Goal: Information Seeking & Learning: Learn about a topic

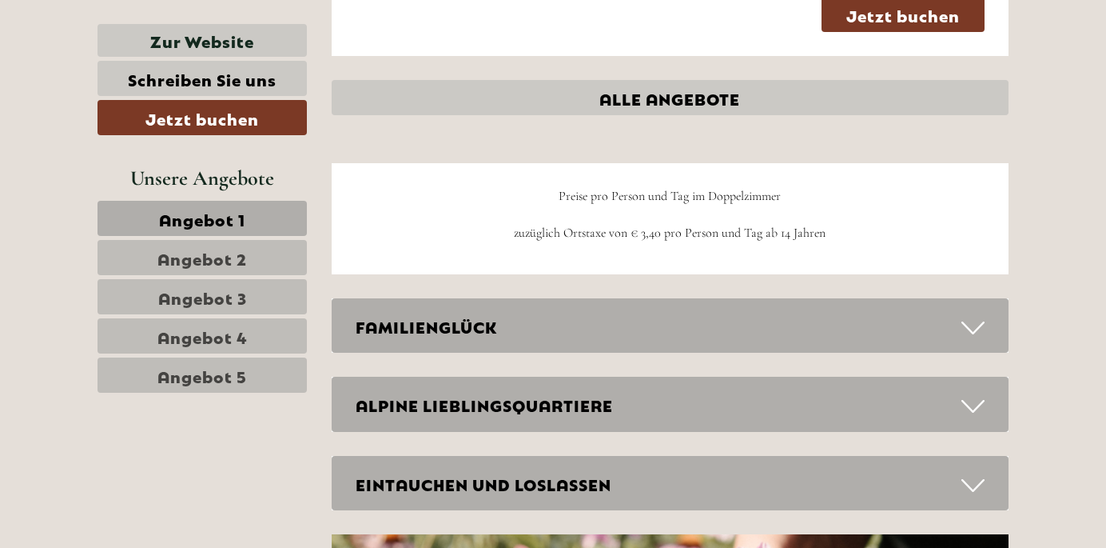
scroll to position [4393, 0]
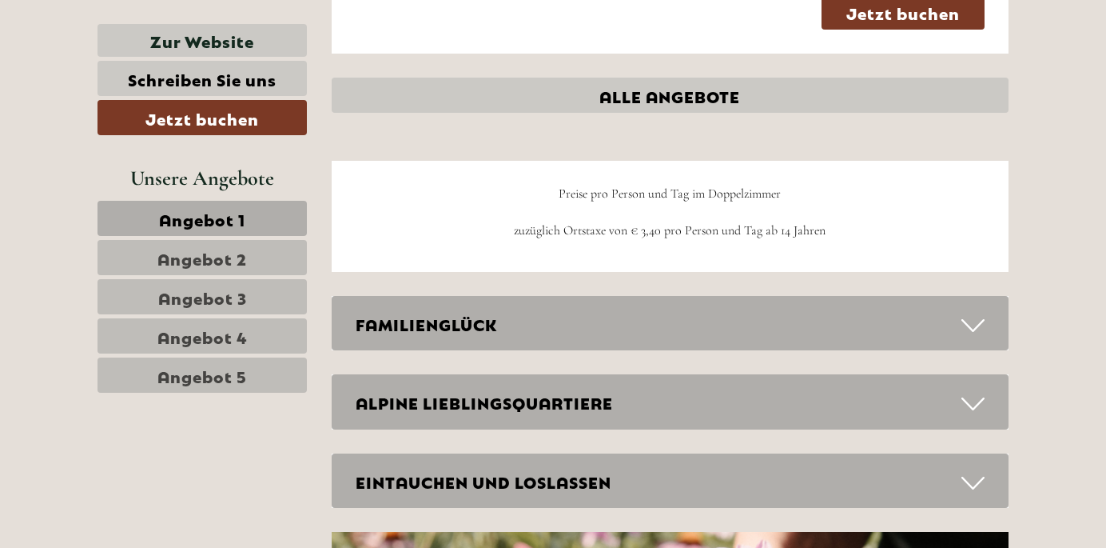
click at [490, 296] on div "FAMILIENGLÜCK" at bounding box center [671, 323] width 678 height 55
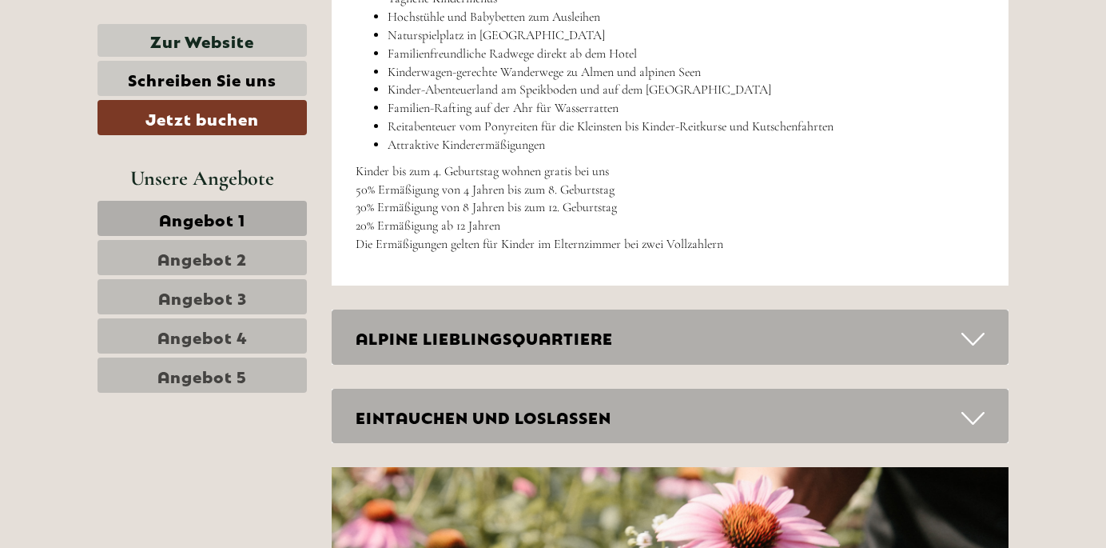
scroll to position [5226, 0]
click at [578, 309] on div "ALPINE LIEBLINGSQUARTIERE" at bounding box center [671, 336] width 678 height 55
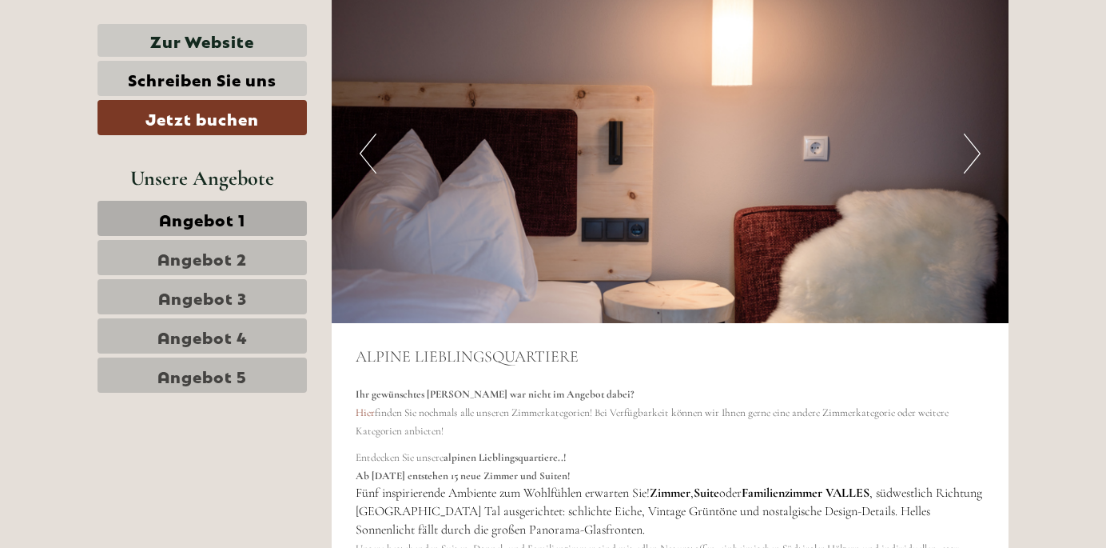
click at [243, 328] on span "Angebot 4" at bounding box center [202, 336] width 90 height 22
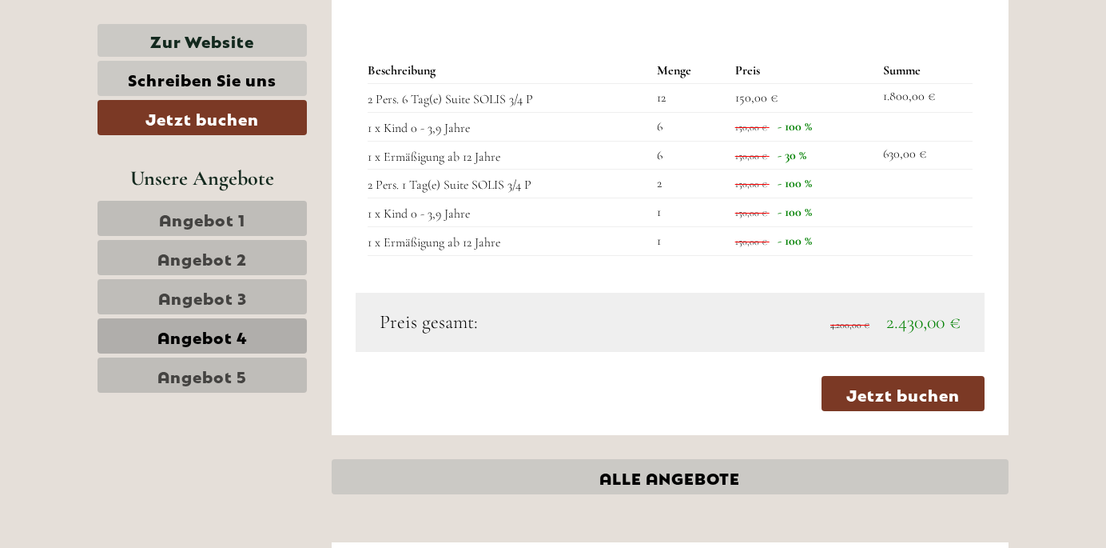
scroll to position [1602, 0]
click at [273, 381] on link "Angebot 5" at bounding box center [202, 374] width 209 height 35
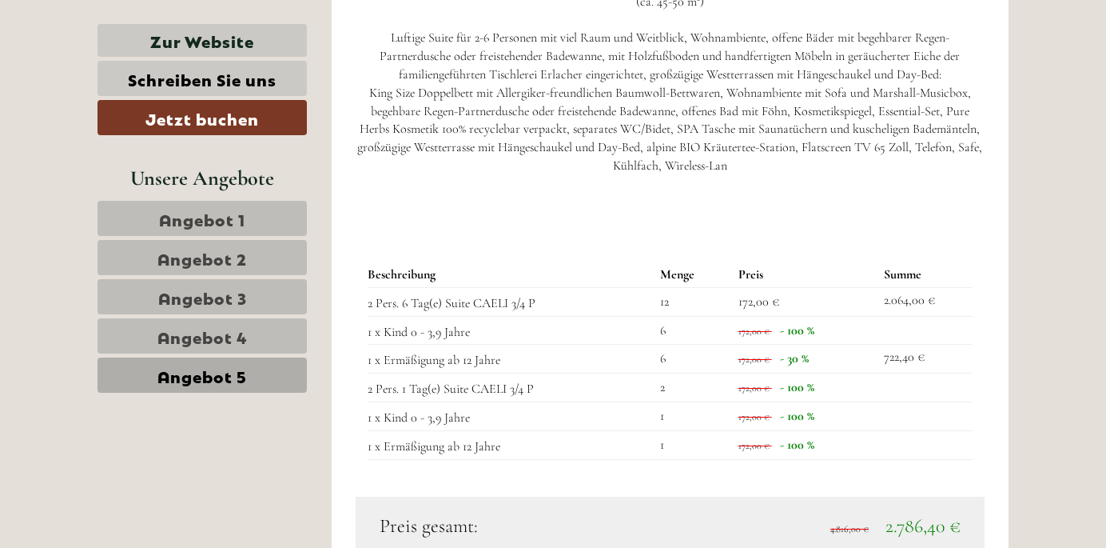
scroll to position [1417, 0]
click at [204, 224] on span "Angebot 1" at bounding box center [202, 218] width 86 height 22
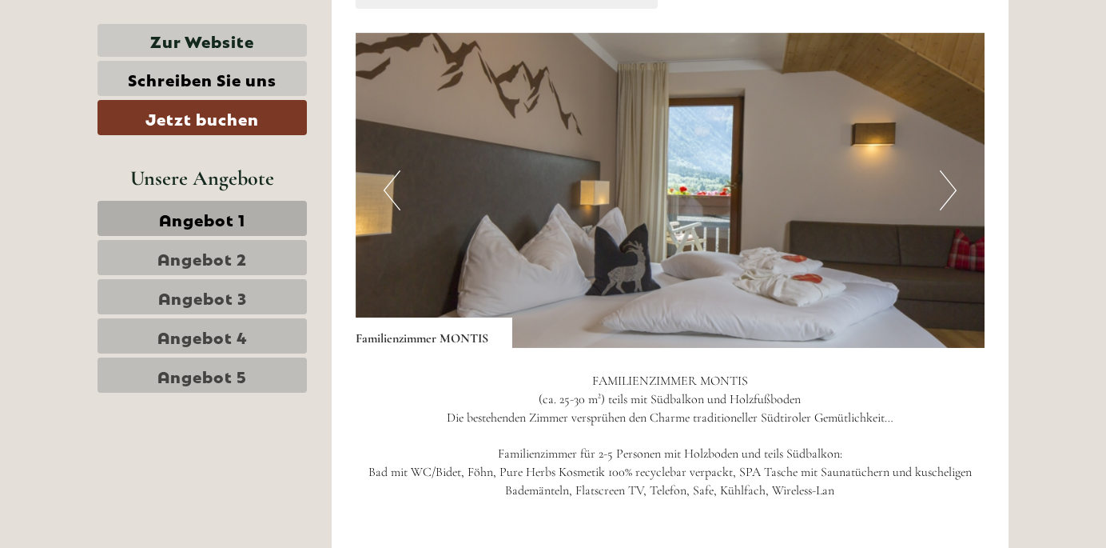
scroll to position [1006, 0]
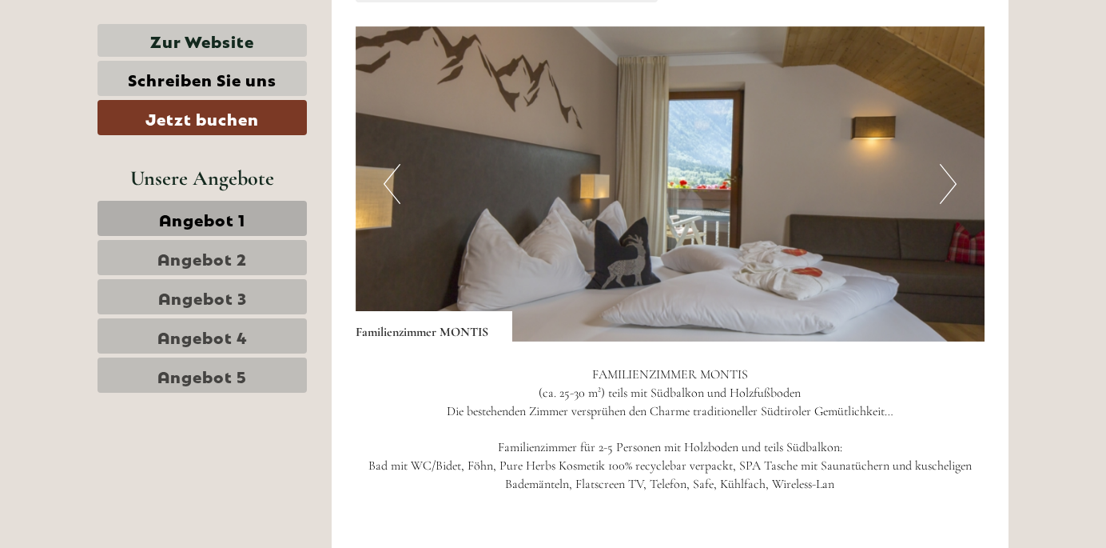
click at [951, 182] on button "Next" at bounding box center [948, 184] width 17 height 40
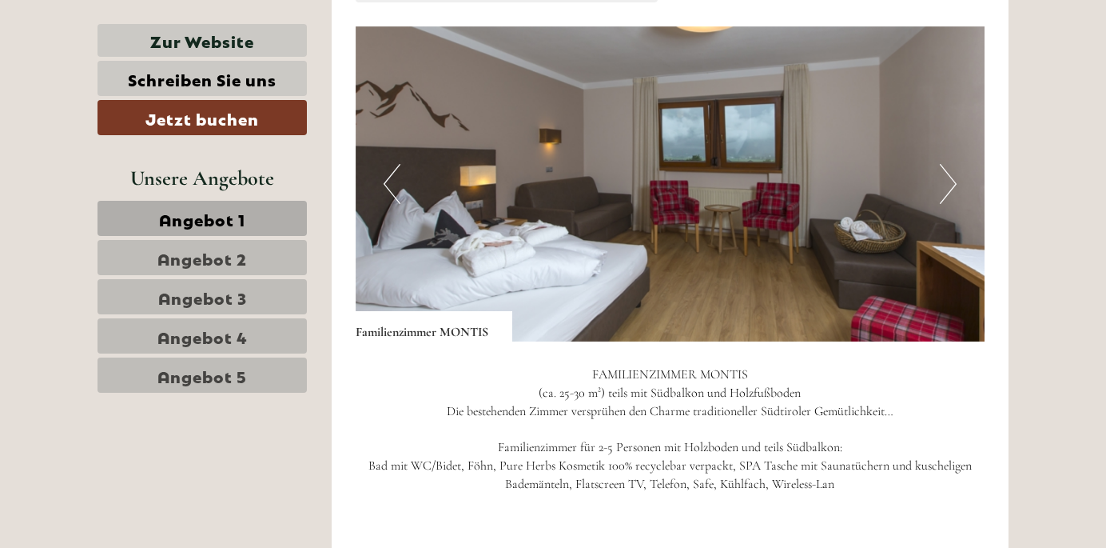
click at [942, 179] on button "Next" at bounding box center [948, 184] width 17 height 40
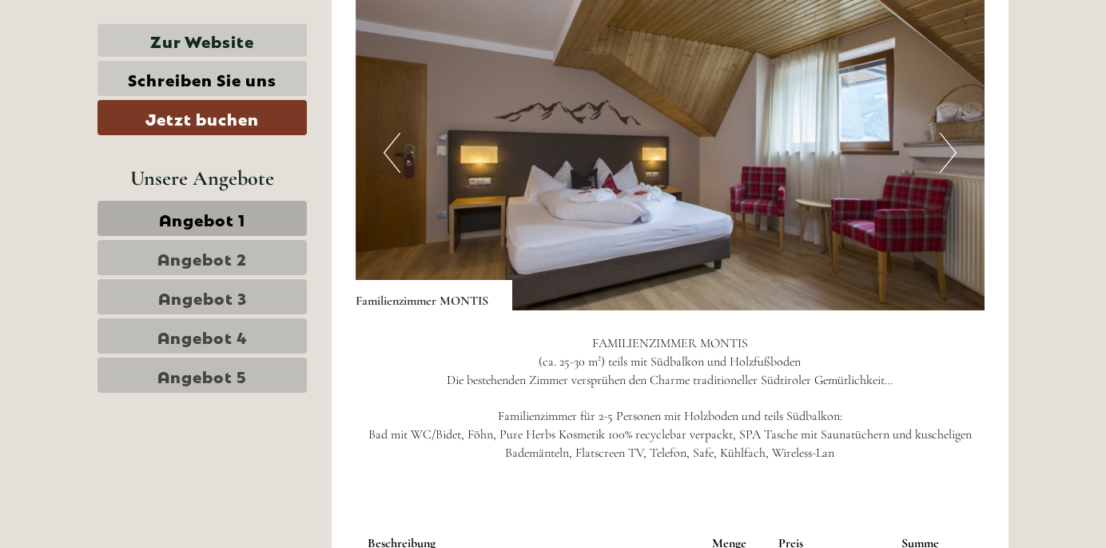
scroll to position [960, 0]
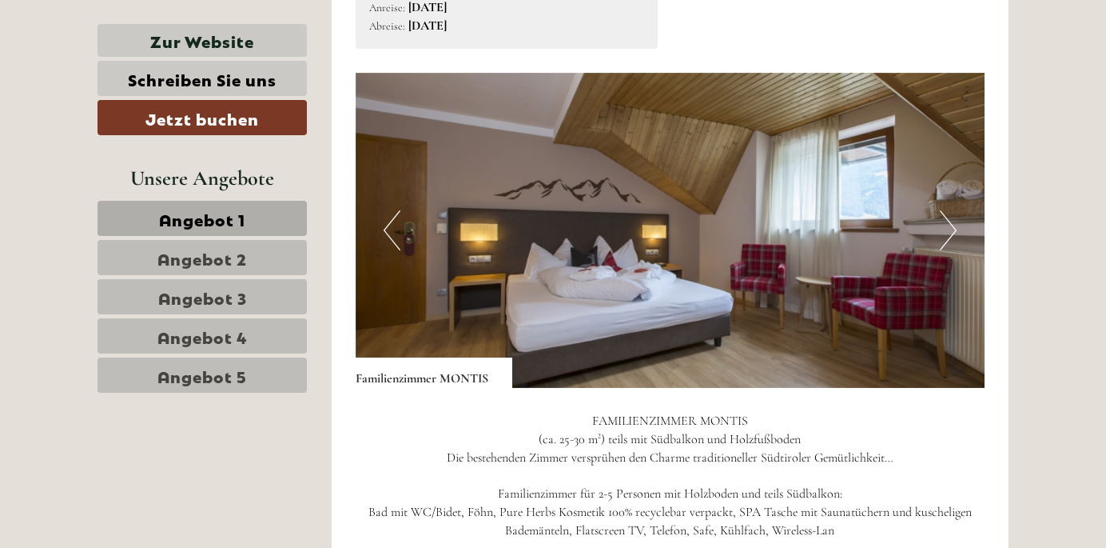
click at [938, 229] on img at bounding box center [671, 230] width 630 height 315
click at [945, 215] on button "Next" at bounding box center [948, 230] width 17 height 40
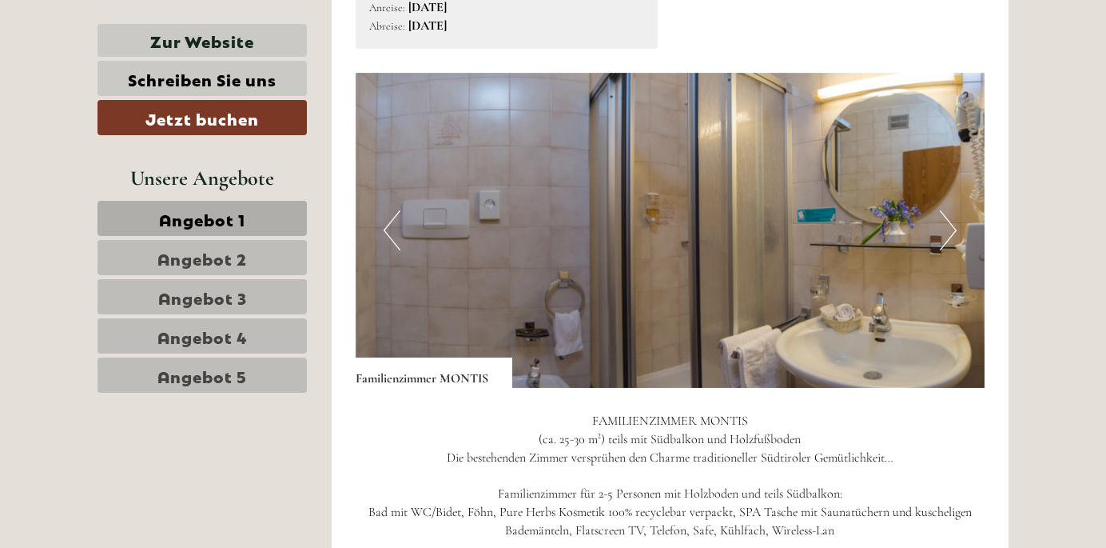
click at [949, 233] on button "Next" at bounding box center [948, 230] width 17 height 40
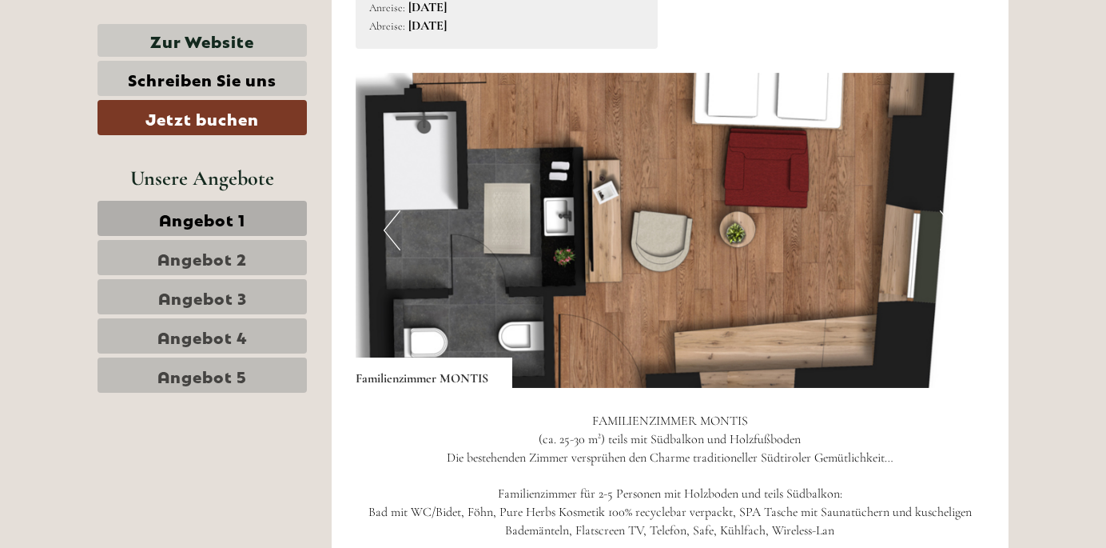
click at [949, 233] on button "Next" at bounding box center [948, 230] width 17 height 40
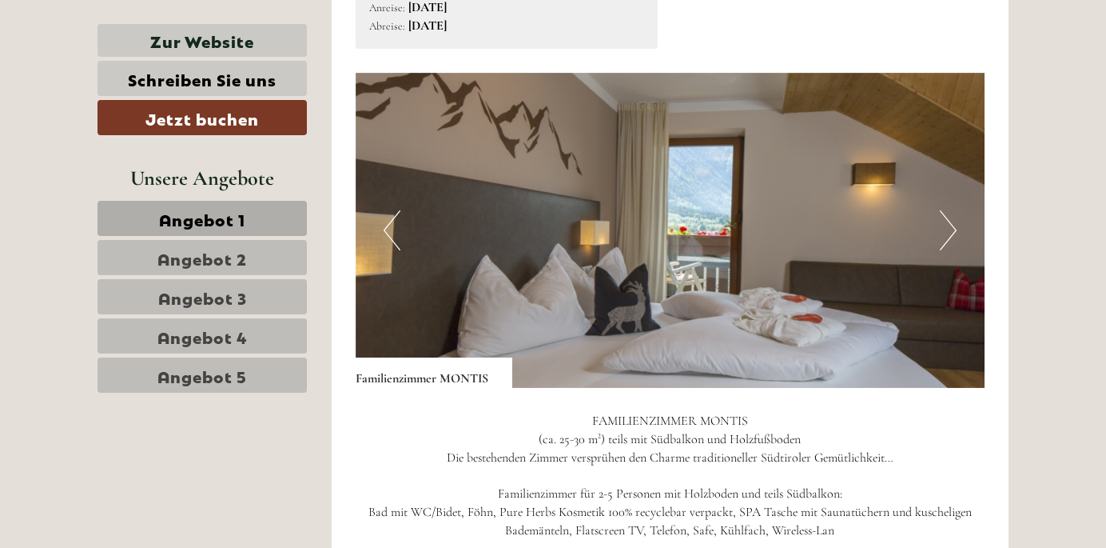
click at [262, 258] on link "Angebot 2" at bounding box center [202, 257] width 209 height 35
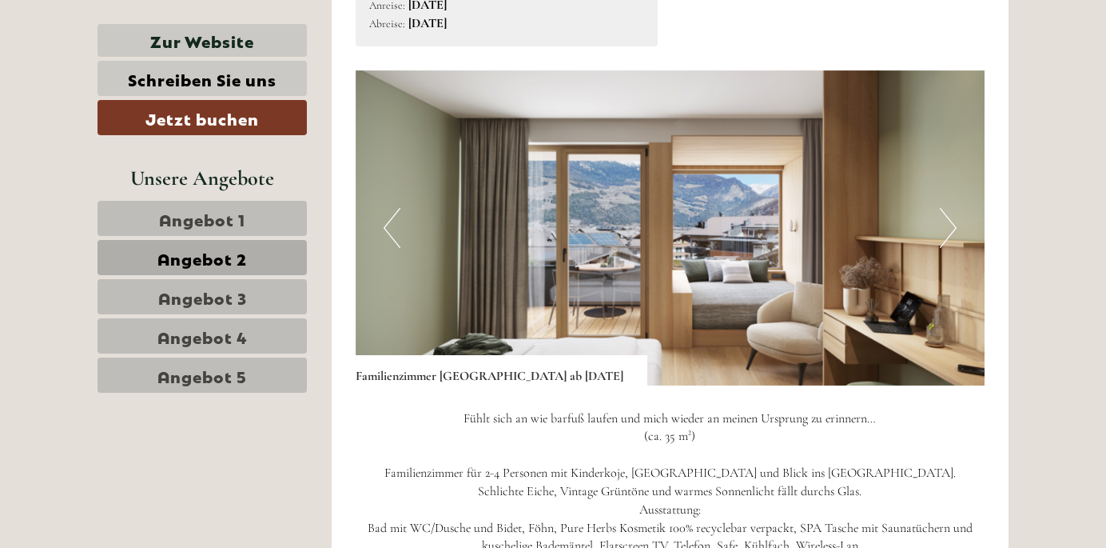
scroll to position [962, 0]
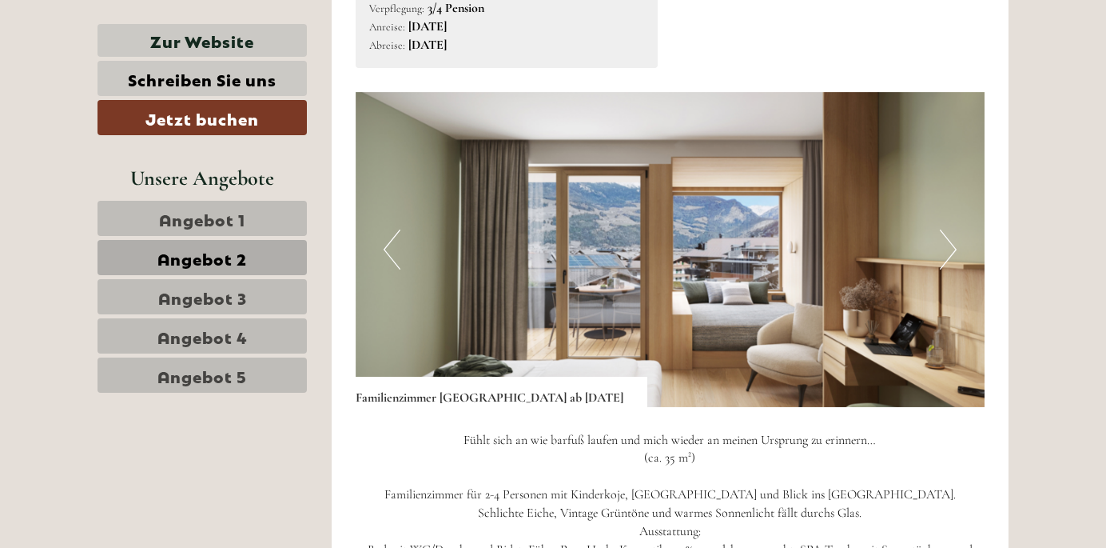
click at [947, 252] on button "Next" at bounding box center [948, 249] width 17 height 40
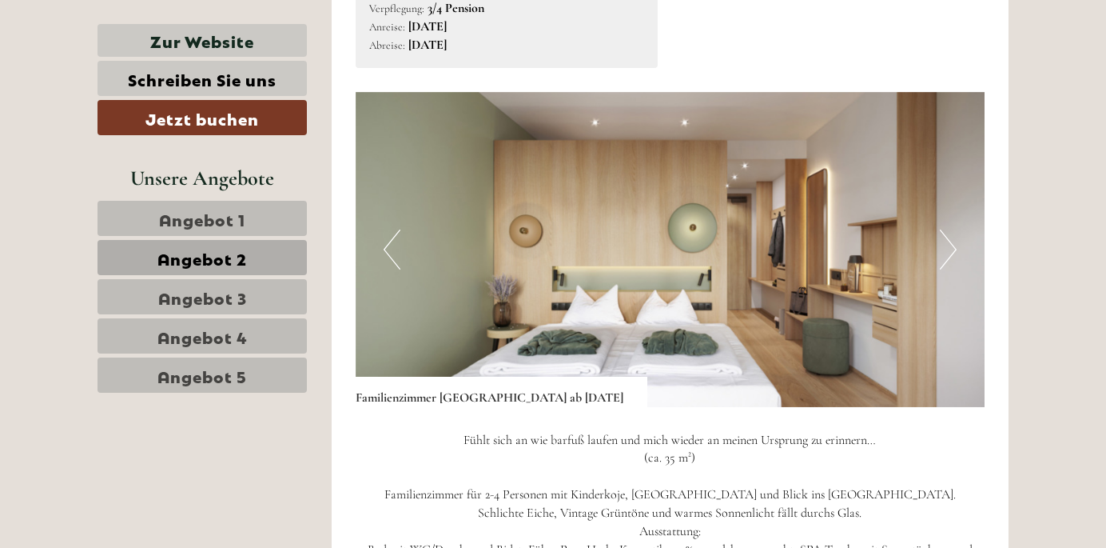
click at [947, 252] on button "Next" at bounding box center [948, 249] width 17 height 40
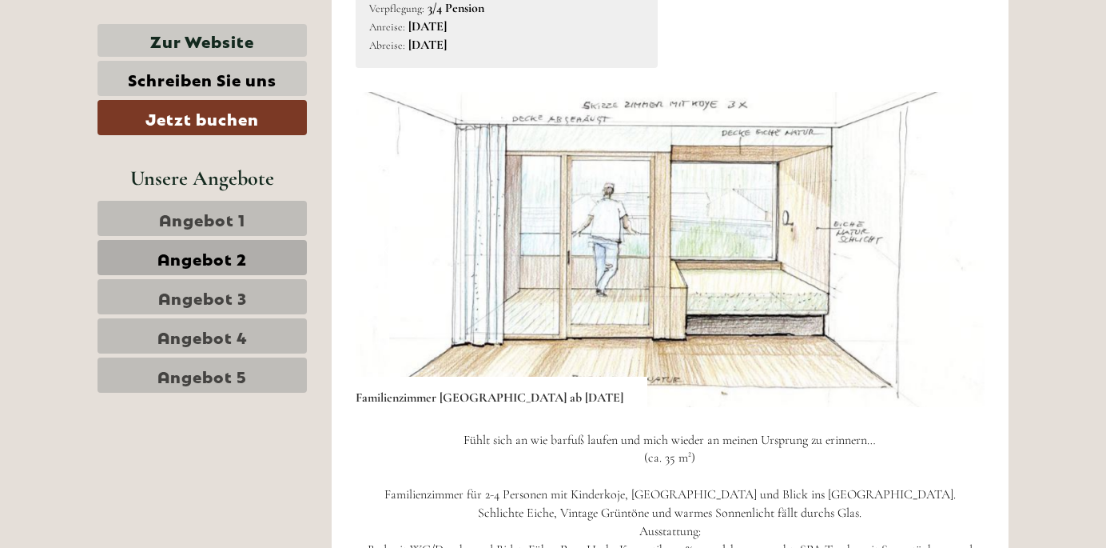
click at [947, 252] on button "Next" at bounding box center [948, 249] width 17 height 40
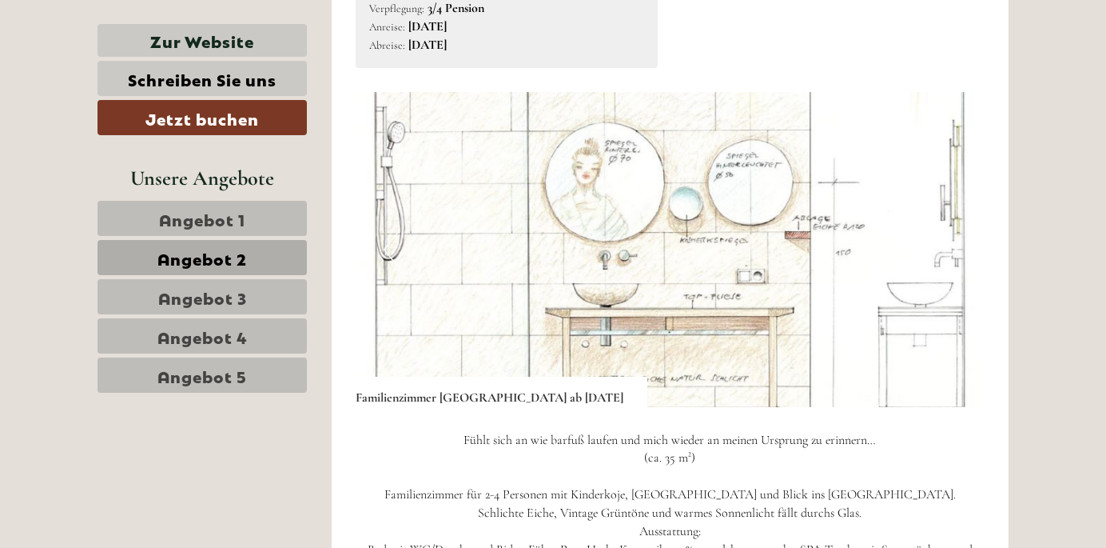
click at [947, 252] on button "Next" at bounding box center [948, 249] width 17 height 40
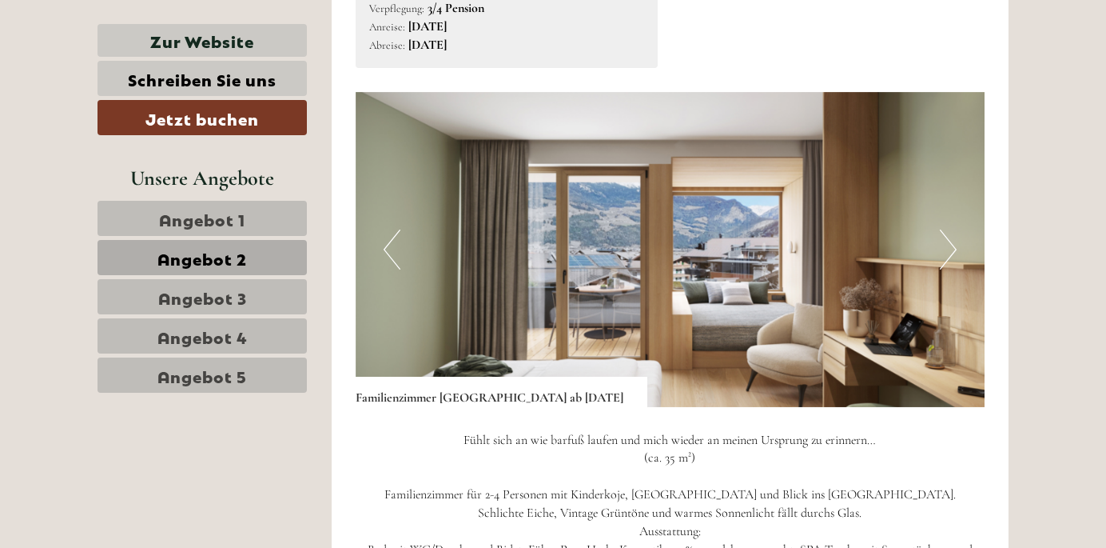
click at [397, 238] on button "Previous" at bounding box center [392, 249] width 17 height 40
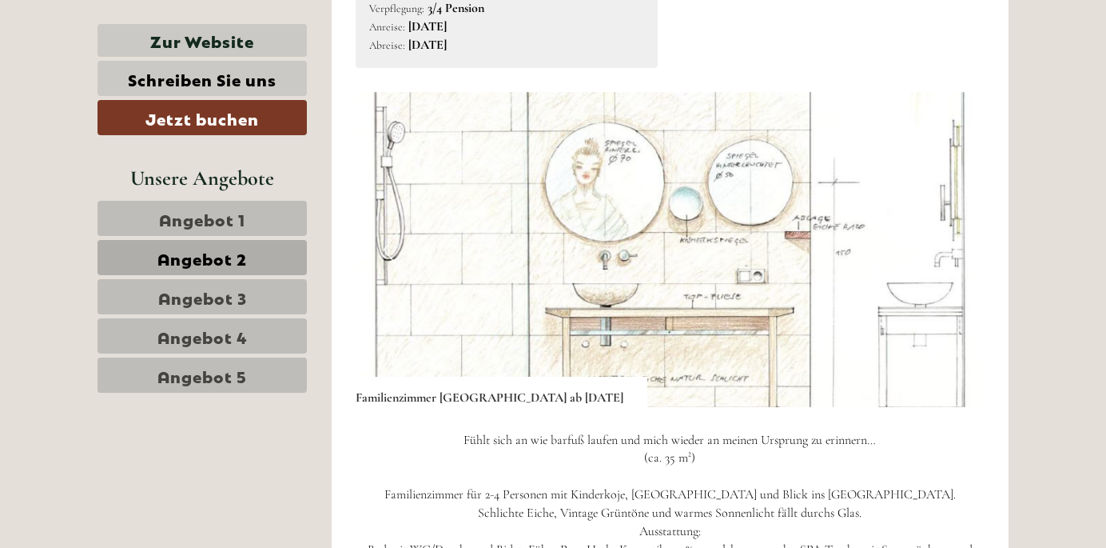
click at [967, 239] on img at bounding box center [671, 249] width 630 height 315
click at [901, 237] on img at bounding box center [671, 249] width 630 height 315
click at [938, 249] on img at bounding box center [671, 249] width 630 height 315
click at [947, 246] on button "Next" at bounding box center [948, 249] width 17 height 40
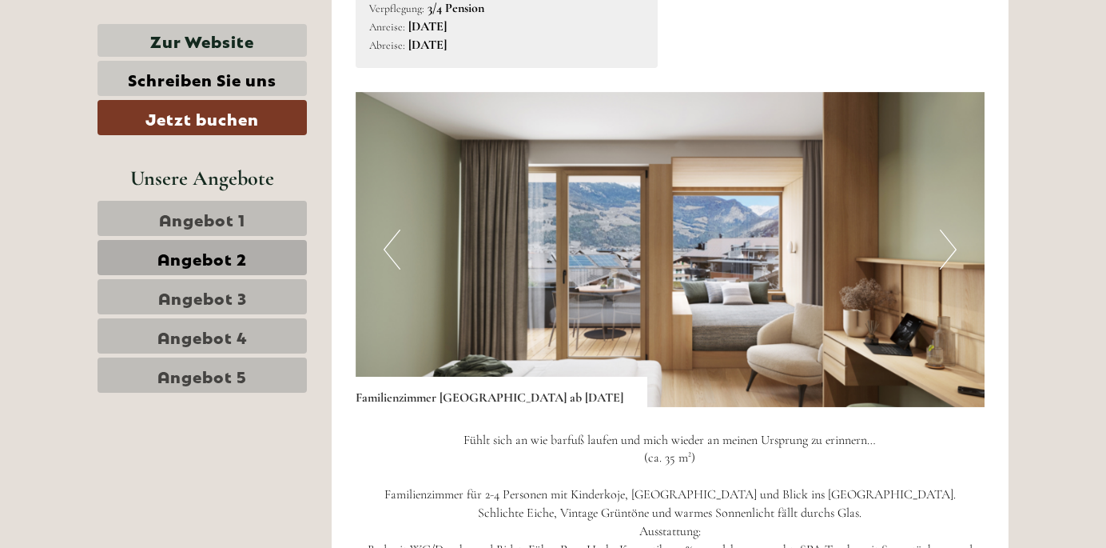
click at [954, 242] on button "Next" at bounding box center [948, 249] width 17 height 40
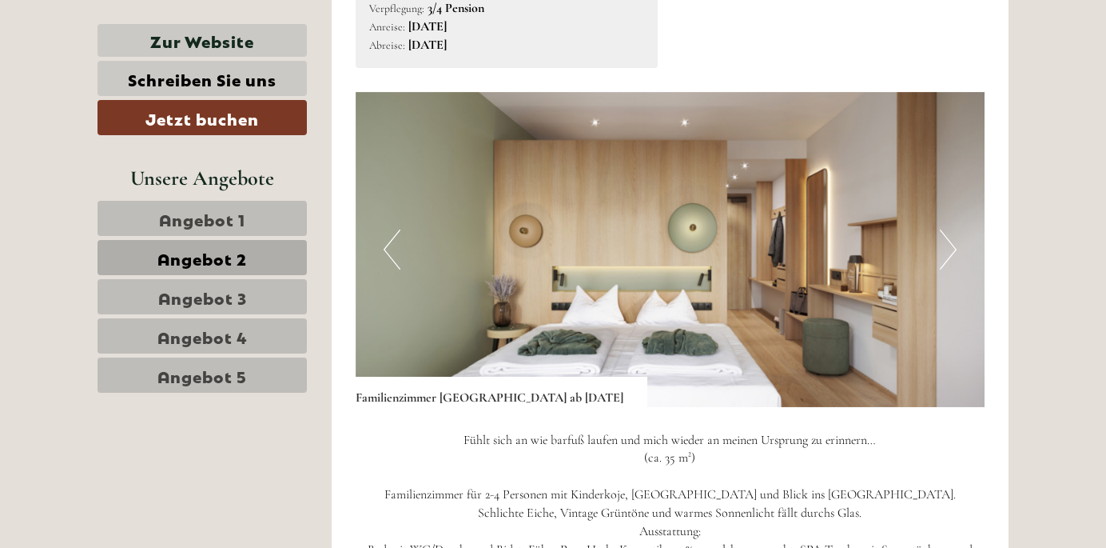
click at [954, 242] on button "Next" at bounding box center [948, 249] width 17 height 40
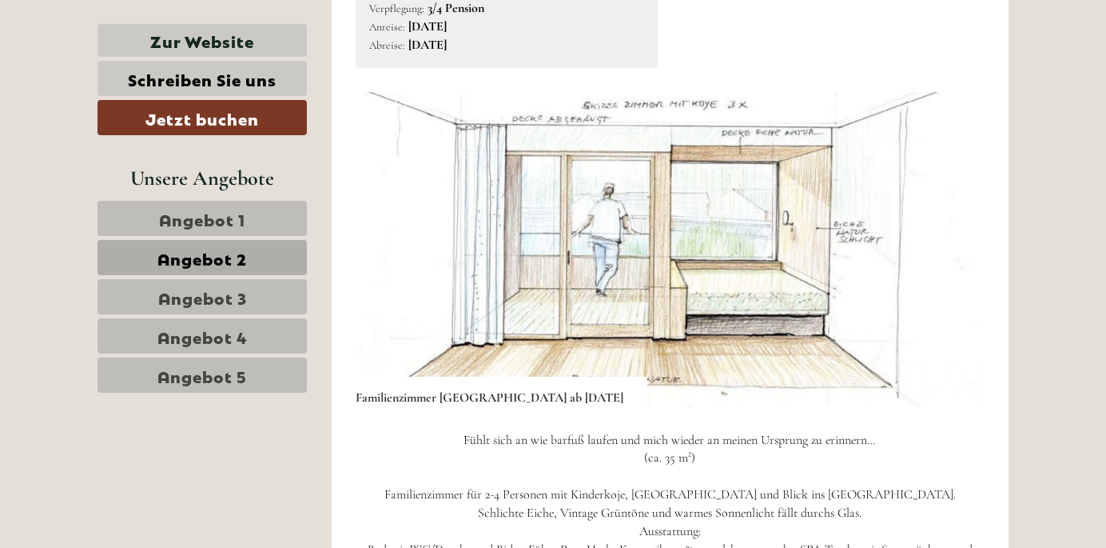
click at [954, 242] on button "Next" at bounding box center [948, 249] width 17 height 40
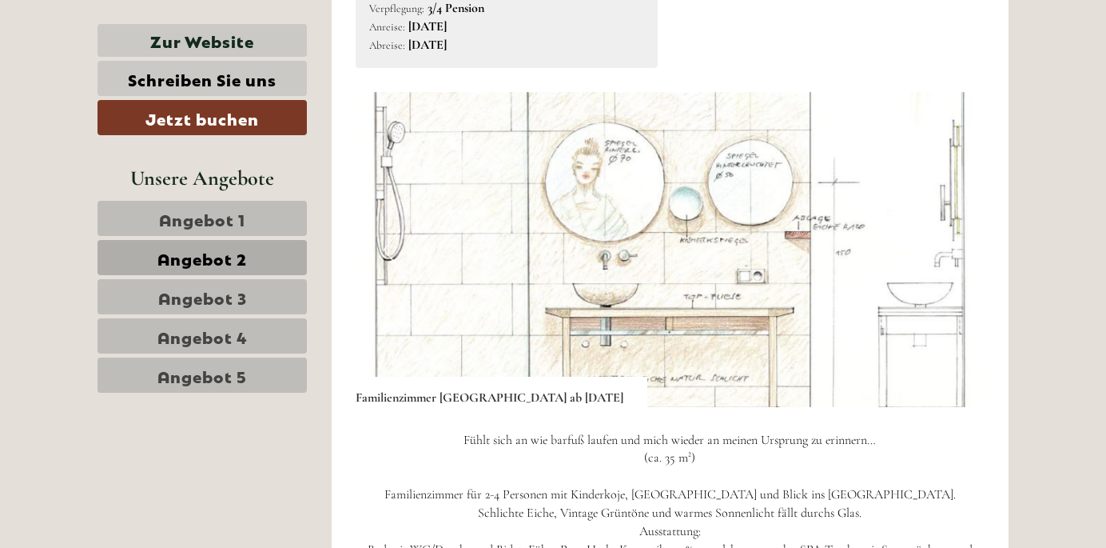
click at [954, 242] on button "Next" at bounding box center [948, 249] width 17 height 40
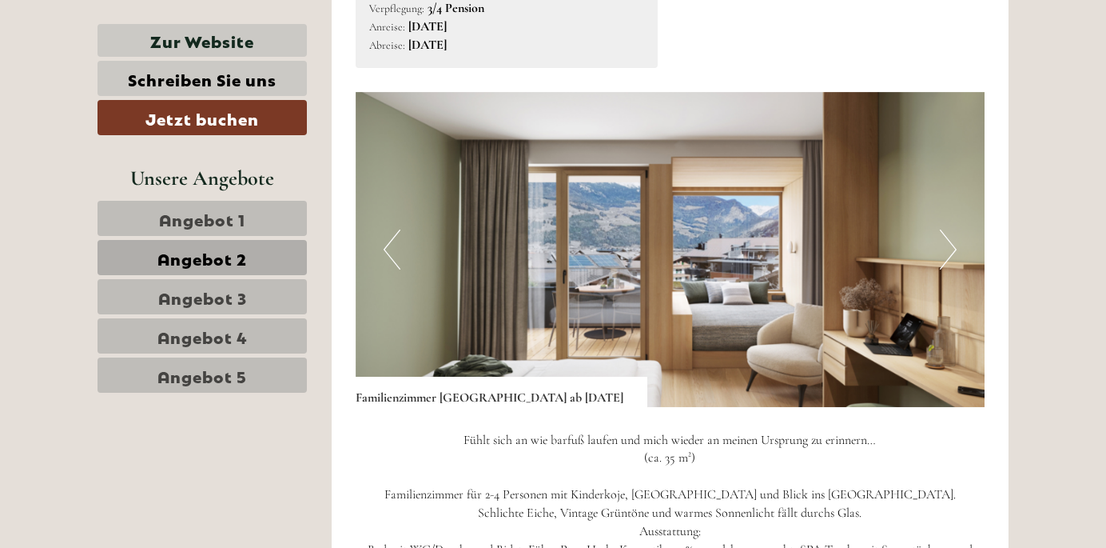
click at [954, 242] on button "Next" at bounding box center [948, 249] width 17 height 40
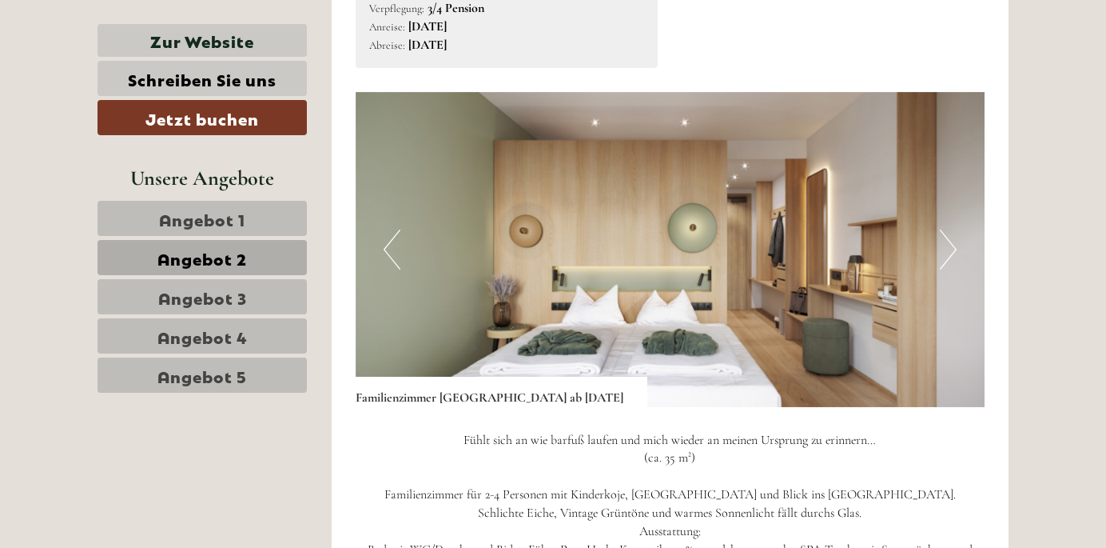
click at [954, 242] on button "Next" at bounding box center [948, 249] width 17 height 40
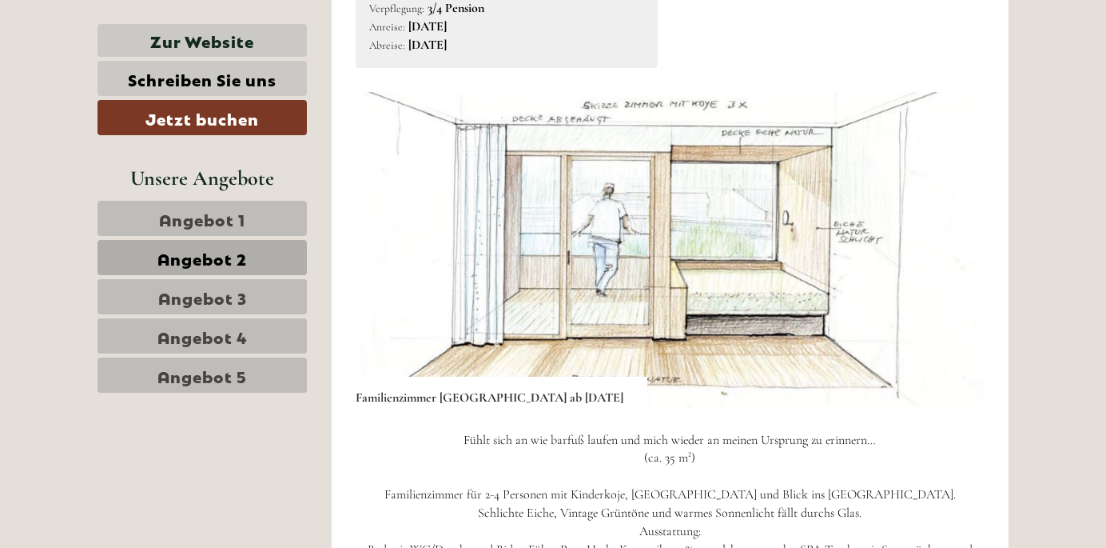
click at [954, 242] on button "Next" at bounding box center [948, 249] width 17 height 40
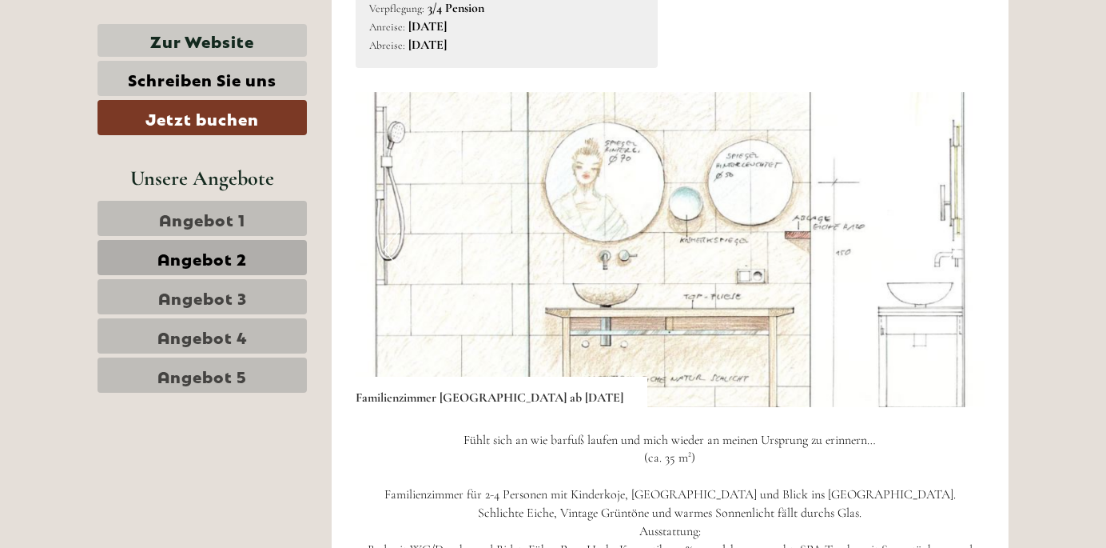
click at [954, 242] on button "Next" at bounding box center [948, 249] width 17 height 40
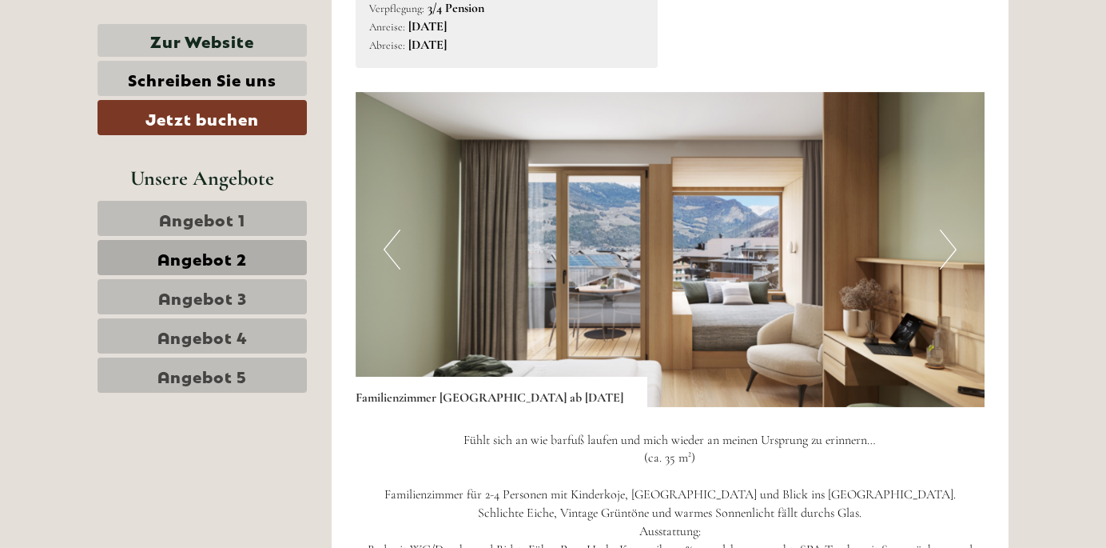
click at [954, 242] on button "Next" at bounding box center [948, 249] width 17 height 40
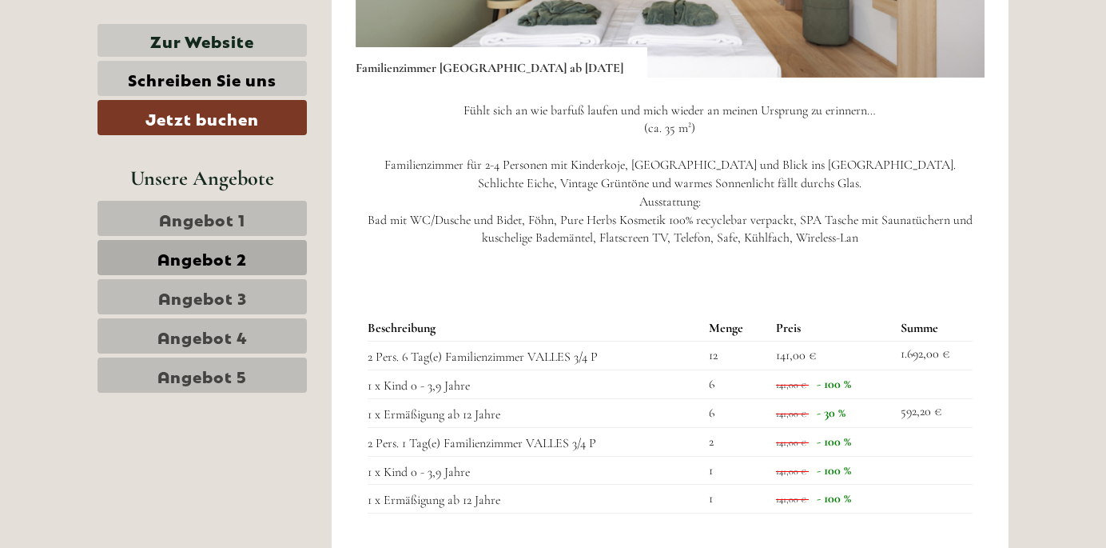
scroll to position [1295, 0]
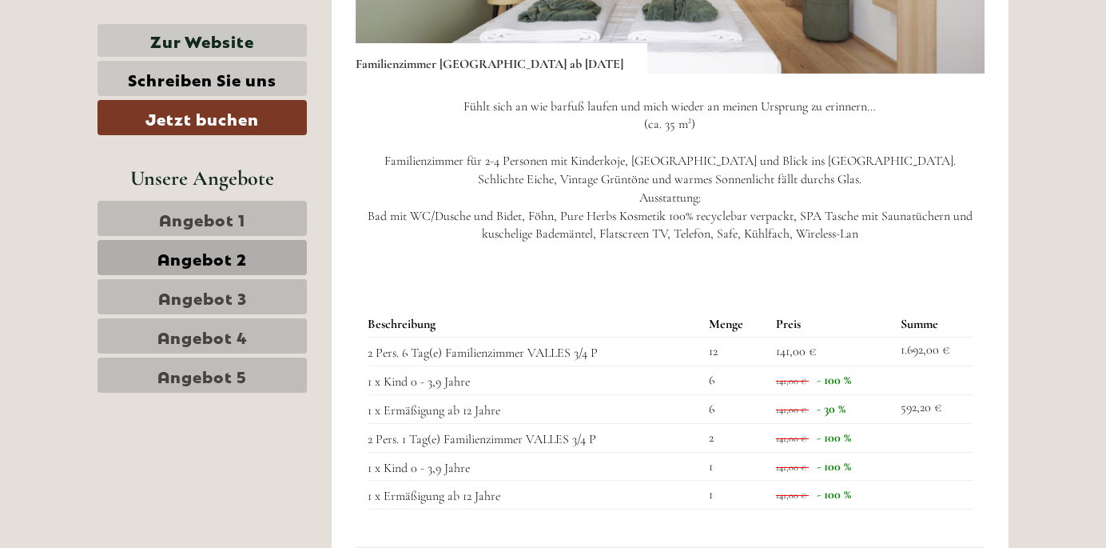
click at [230, 261] on span "Angebot 2" at bounding box center [202, 257] width 90 height 22
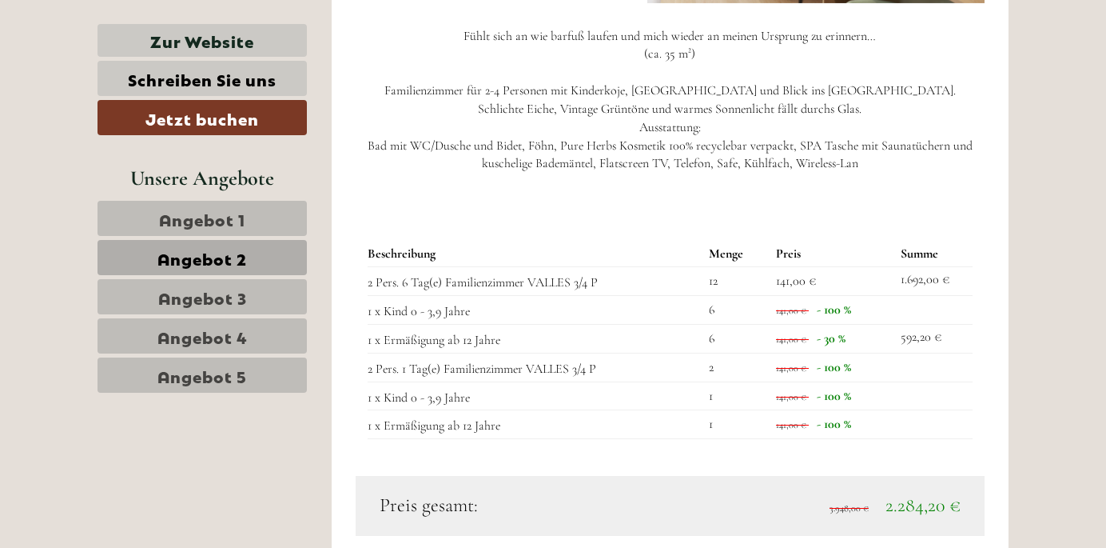
scroll to position [1360, 0]
